Goal: Information Seeking & Learning: Understand process/instructions

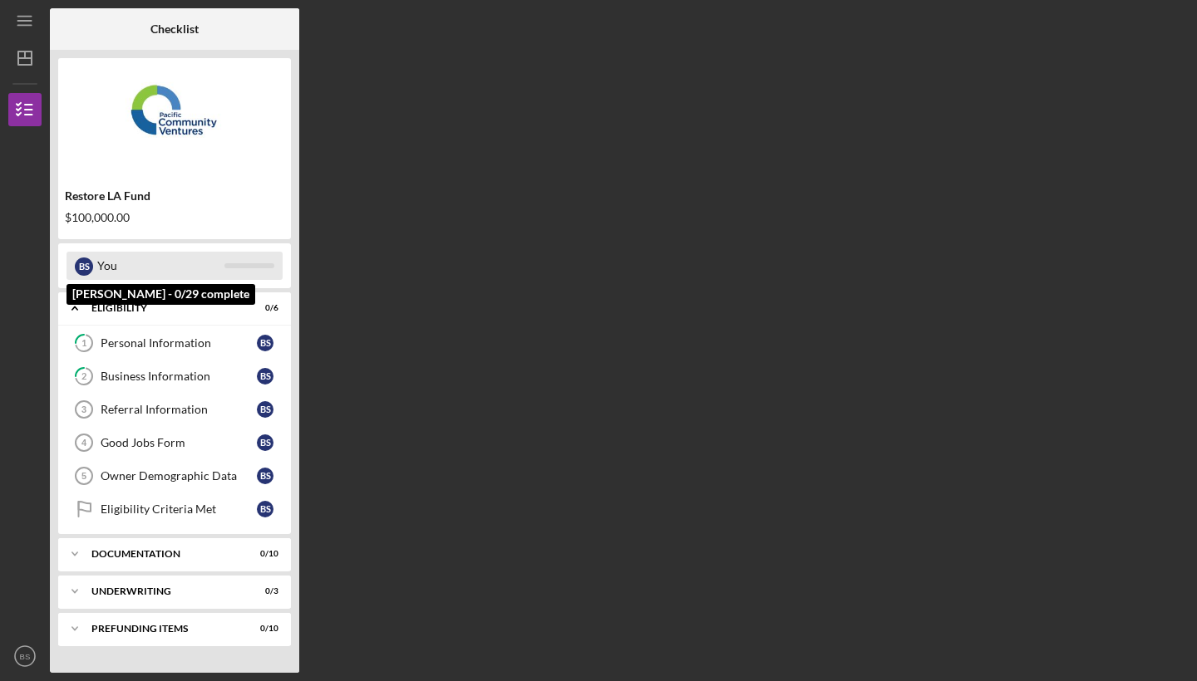
click at [193, 261] on div "You" at bounding box center [160, 266] width 127 height 28
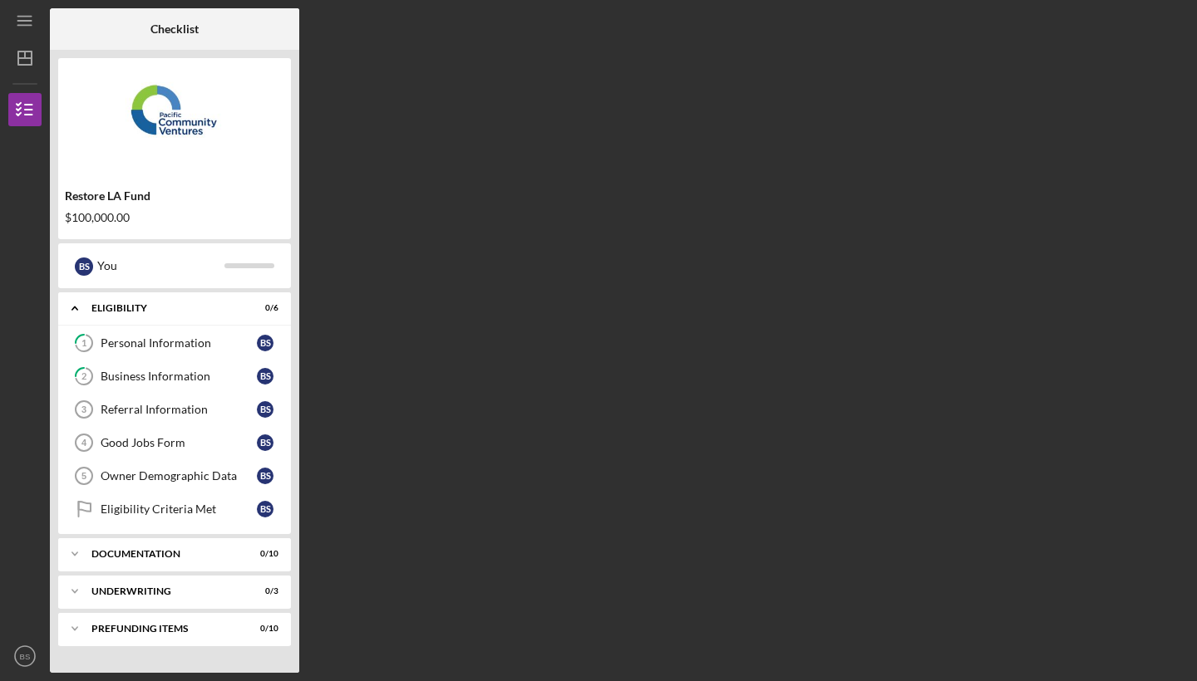
click at [173, 113] on img at bounding box center [174, 116] width 233 height 100
click at [298, 342] on div "Restore LA Fund $100,000.00 B S You Icon/Expander Eligibility 0 / 6 1 Personal …" at bounding box center [174, 361] width 249 height 623
click at [178, 112] on img at bounding box center [174, 116] width 233 height 100
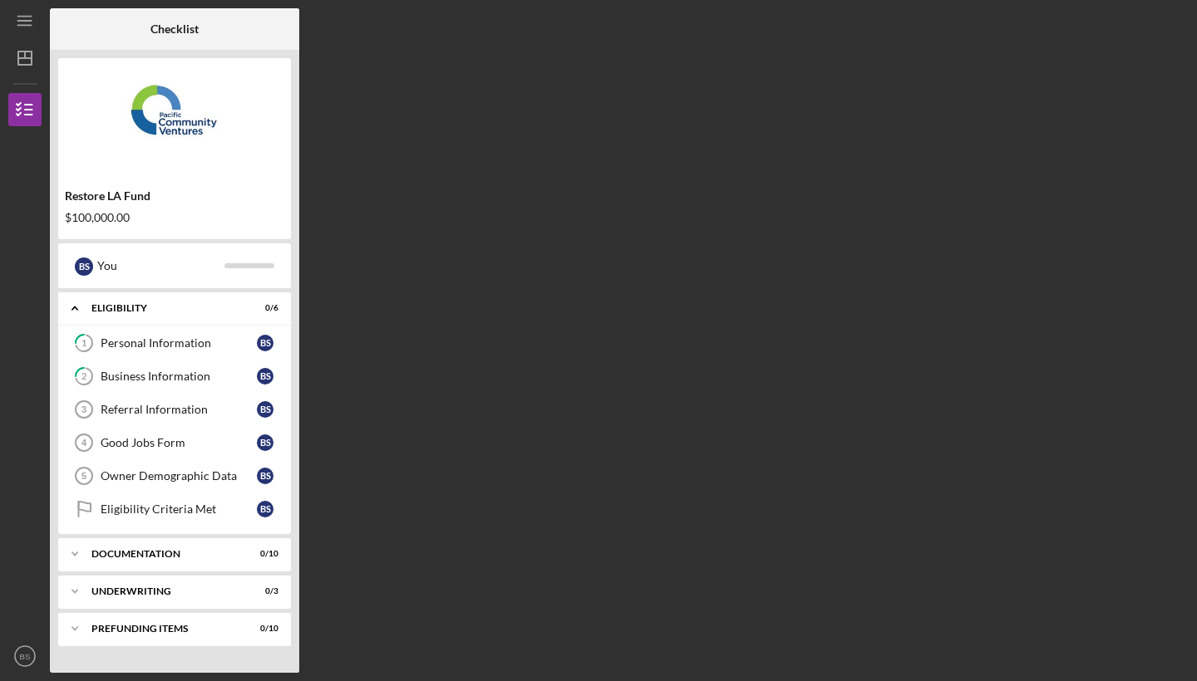
click at [178, 112] on img at bounding box center [174, 116] width 233 height 100
click at [122, 312] on div "Eligibility" at bounding box center [180, 308] width 179 height 10
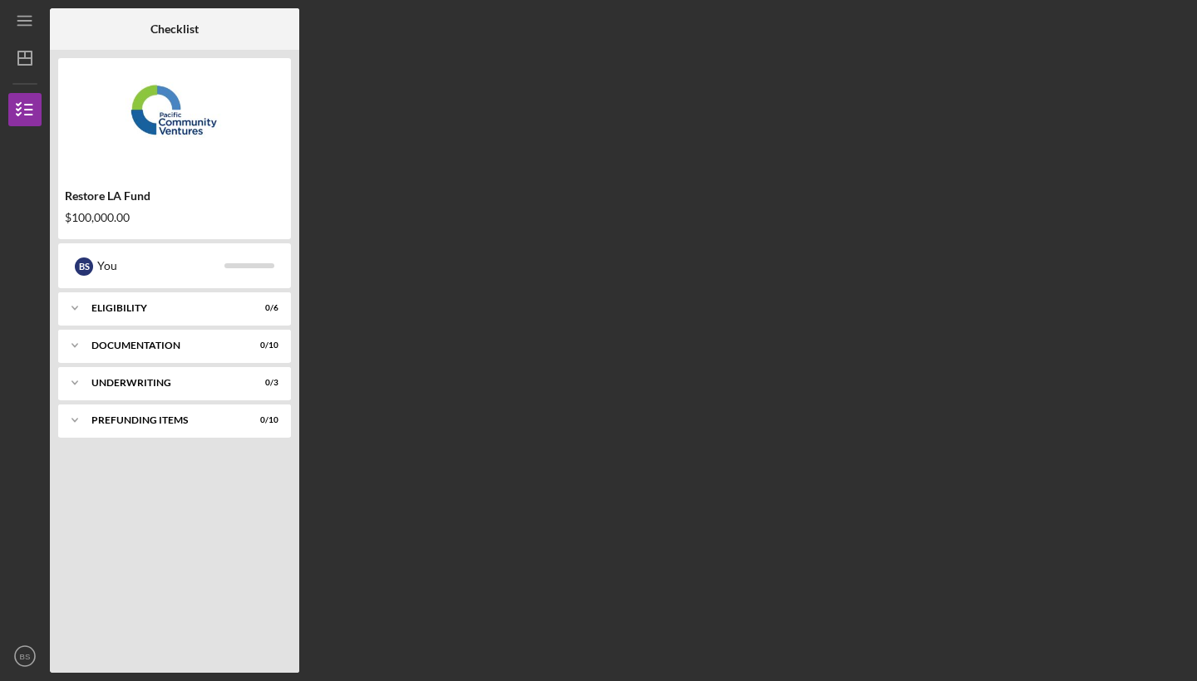
click at [116, 204] on div "Restore LA Fund $100,000.00" at bounding box center [174, 207] width 233 height 48
click at [150, 108] on img at bounding box center [174, 116] width 233 height 100
click at [37, 106] on icon "button" at bounding box center [25, 110] width 42 height 42
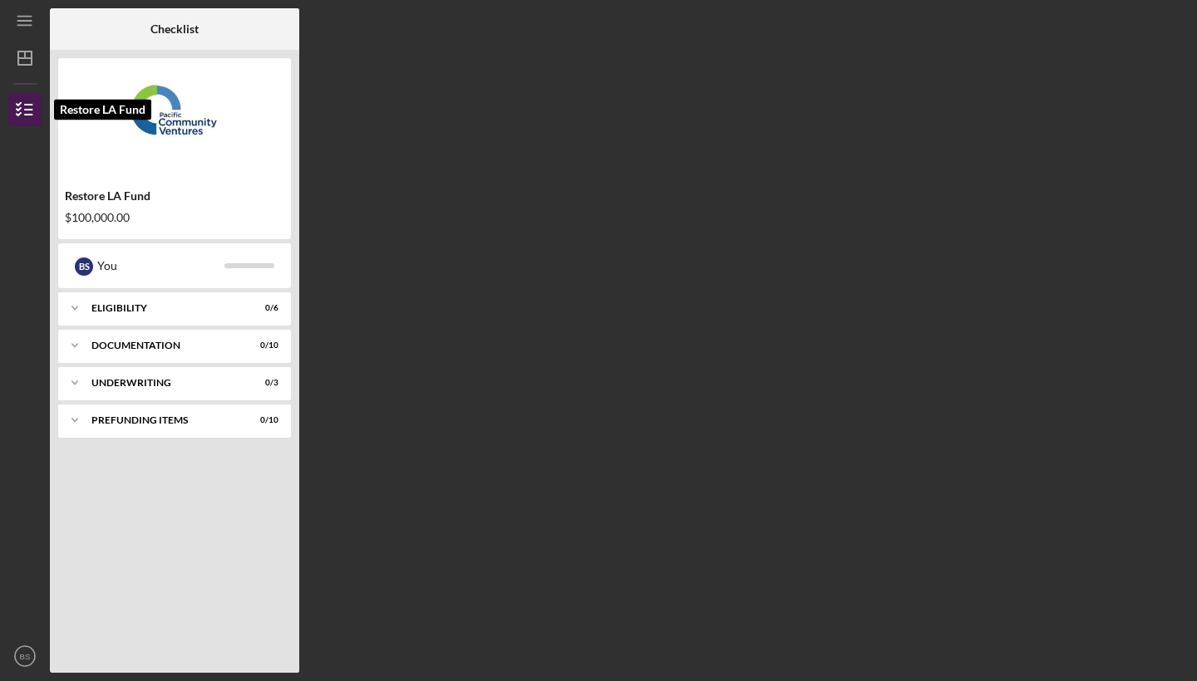
click at [37, 106] on icon "button" at bounding box center [25, 110] width 42 height 42
click at [14, 106] on icon "button" at bounding box center [25, 110] width 42 height 42
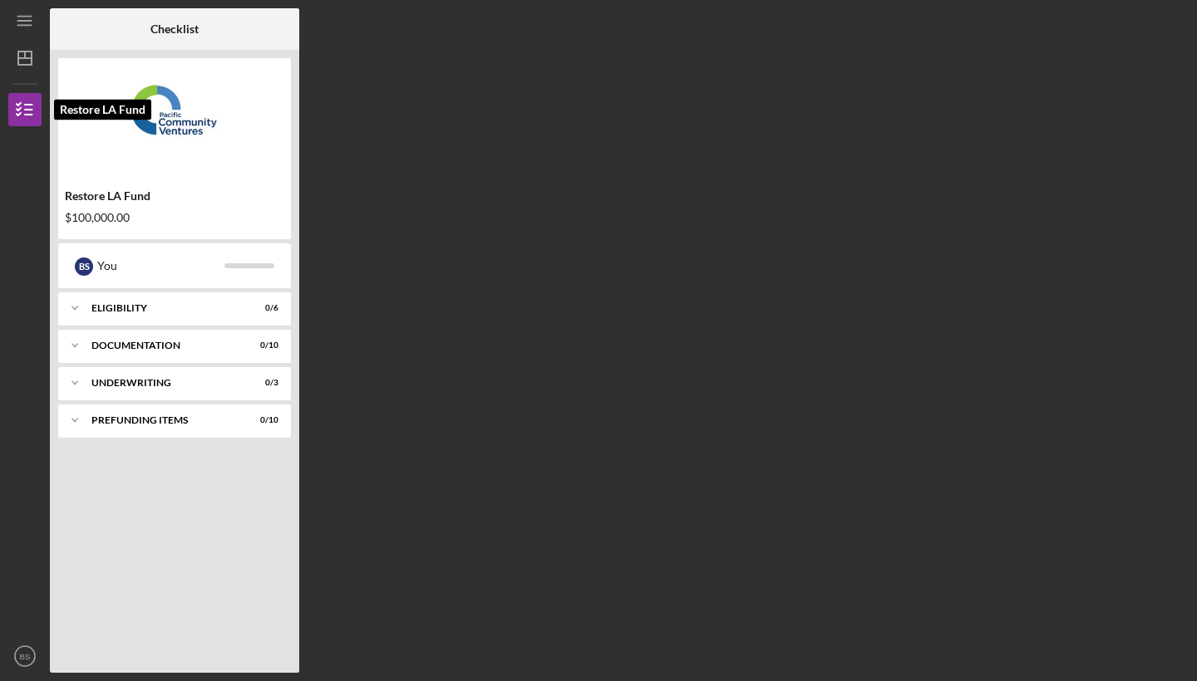
drag, startPoint x: 14, startPoint y: 106, endPoint x: 14, endPoint y: 76, distance: 29.9
click at [14, 98] on icon "button" at bounding box center [25, 110] width 42 height 42
click at [34, 21] on icon "Icon/Menu" at bounding box center [25, 20] width 37 height 37
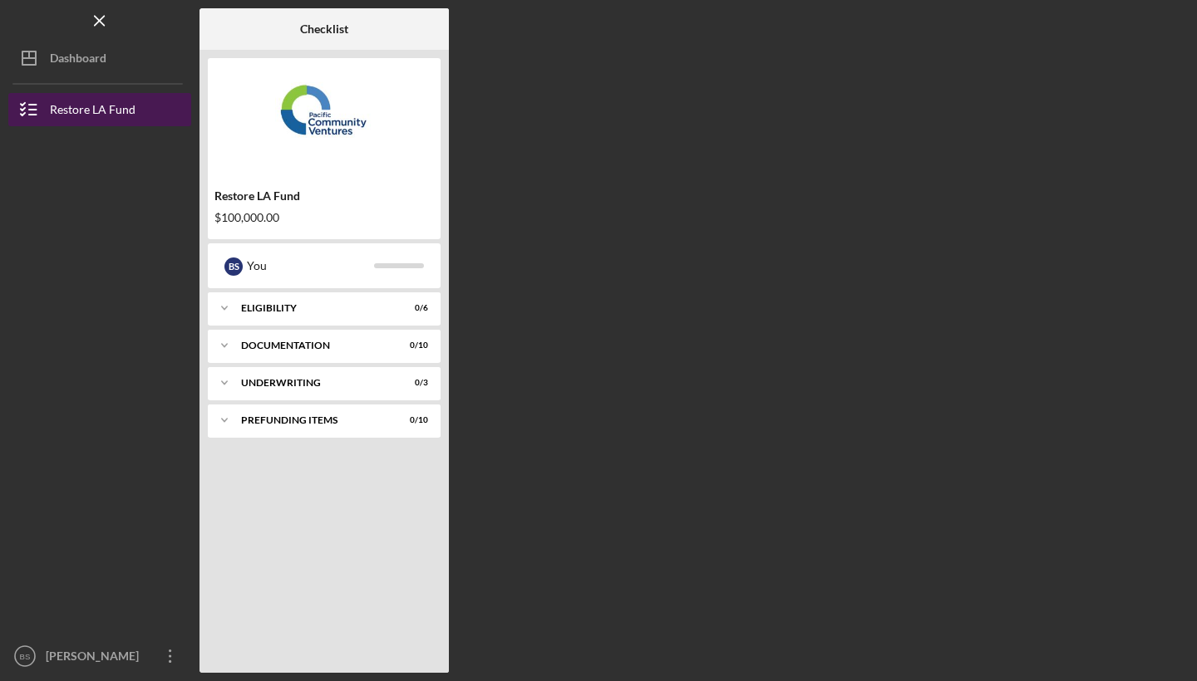
click at [150, 106] on button "Restore LA Fund" at bounding box center [99, 109] width 183 height 33
click at [130, 96] on div "Restore LA Fund" at bounding box center [93, 111] width 86 height 37
click at [34, 105] on line "button" at bounding box center [32, 105] width 7 height 0
